Goal: Information Seeking & Learning: Learn about a topic

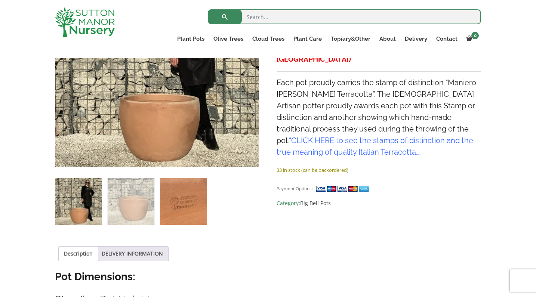
scroll to position [328, 0]
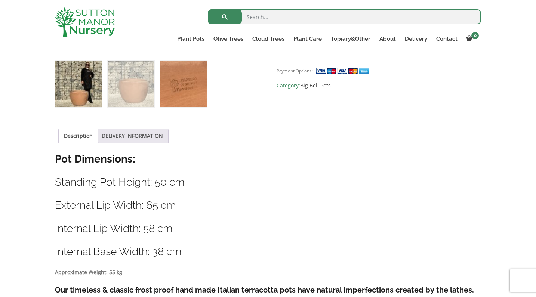
click at [183, 88] on img at bounding box center [183, 84] width 47 height 47
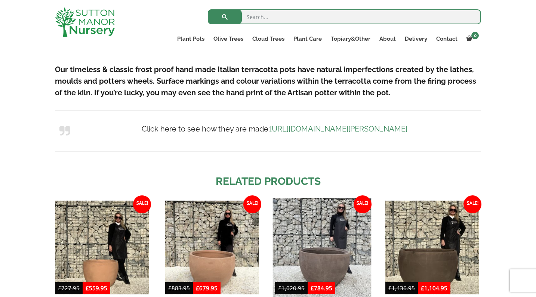
scroll to position [546, 0]
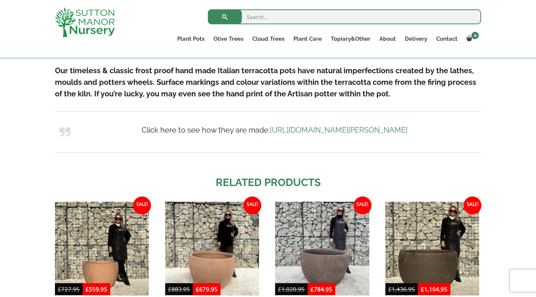
click at [273, 19] on input "search" at bounding box center [344, 16] width 273 height 15
type input "700 by 600"
click at [225, 17] on button "submit" at bounding box center [225, 16] width 34 height 15
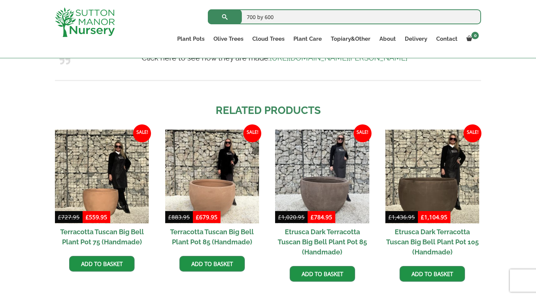
scroll to position [618, 0]
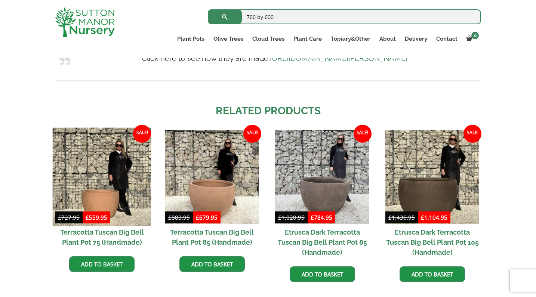
click at [125, 171] on img at bounding box center [102, 177] width 99 height 99
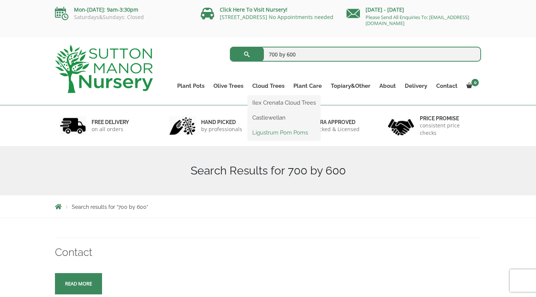
scroll to position [0, 0]
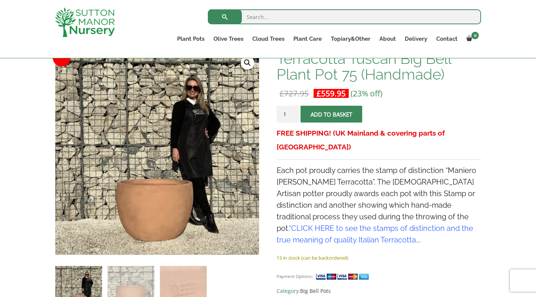
scroll to position [116, 0]
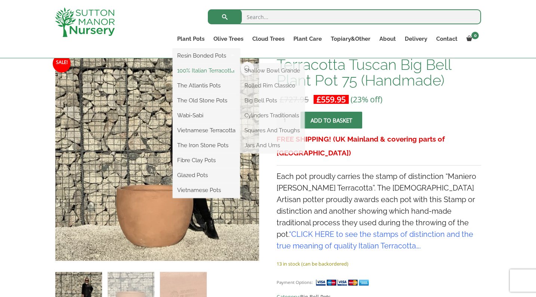
click at [196, 70] on link "100% Italian Terracotta" at bounding box center [206, 70] width 67 height 11
